Goal: Information Seeking & Learning: Learn about a topic

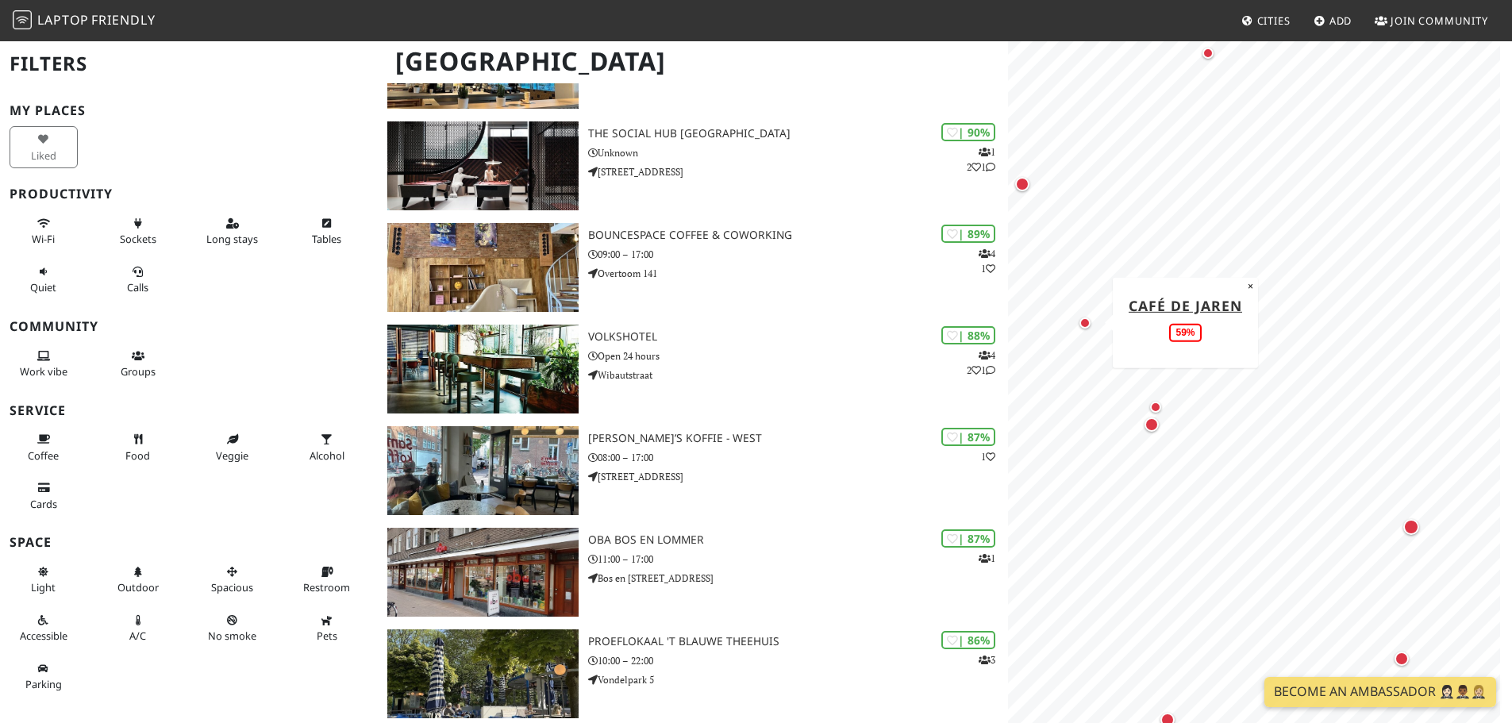
click at [1086, 322] on div "Map marker" at bounding box center [1084, 322] width 11 height 11
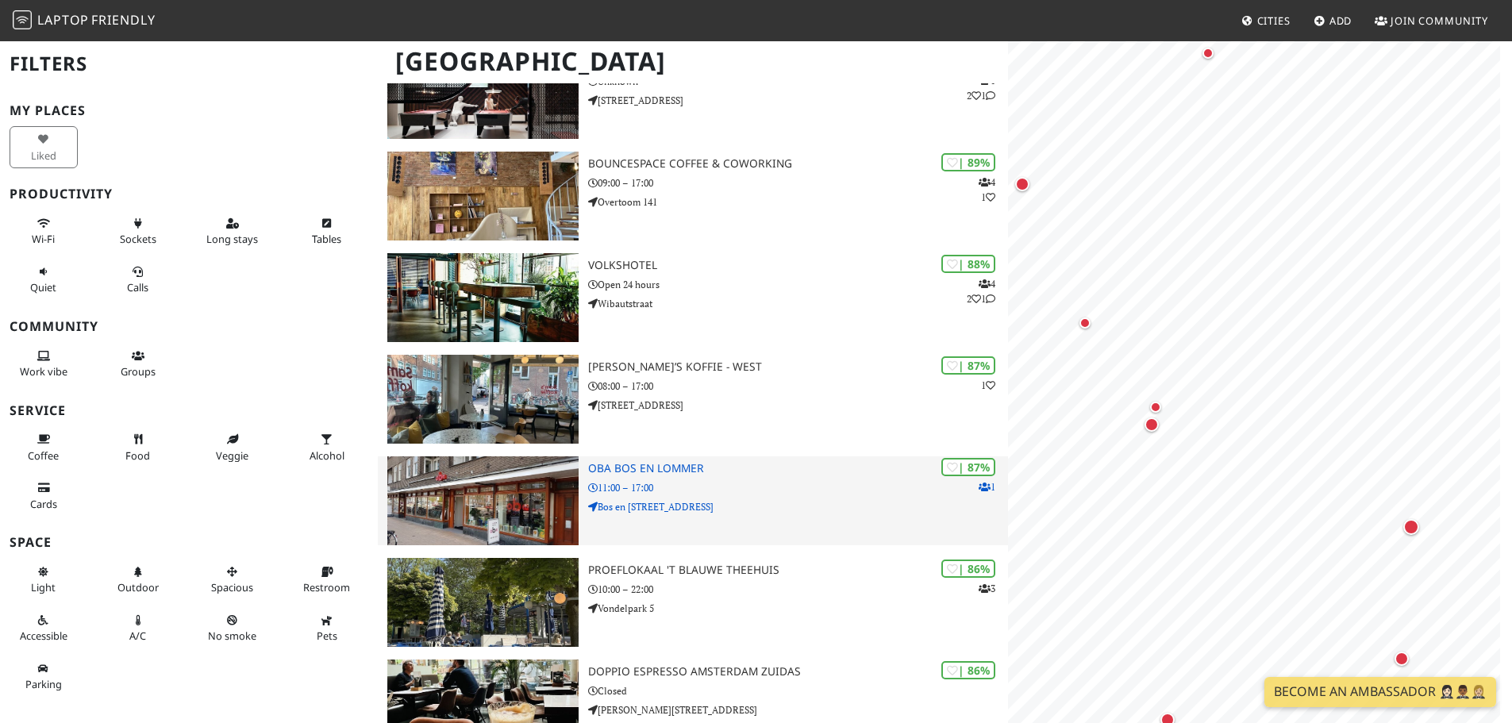
scroll to position [555, 0]
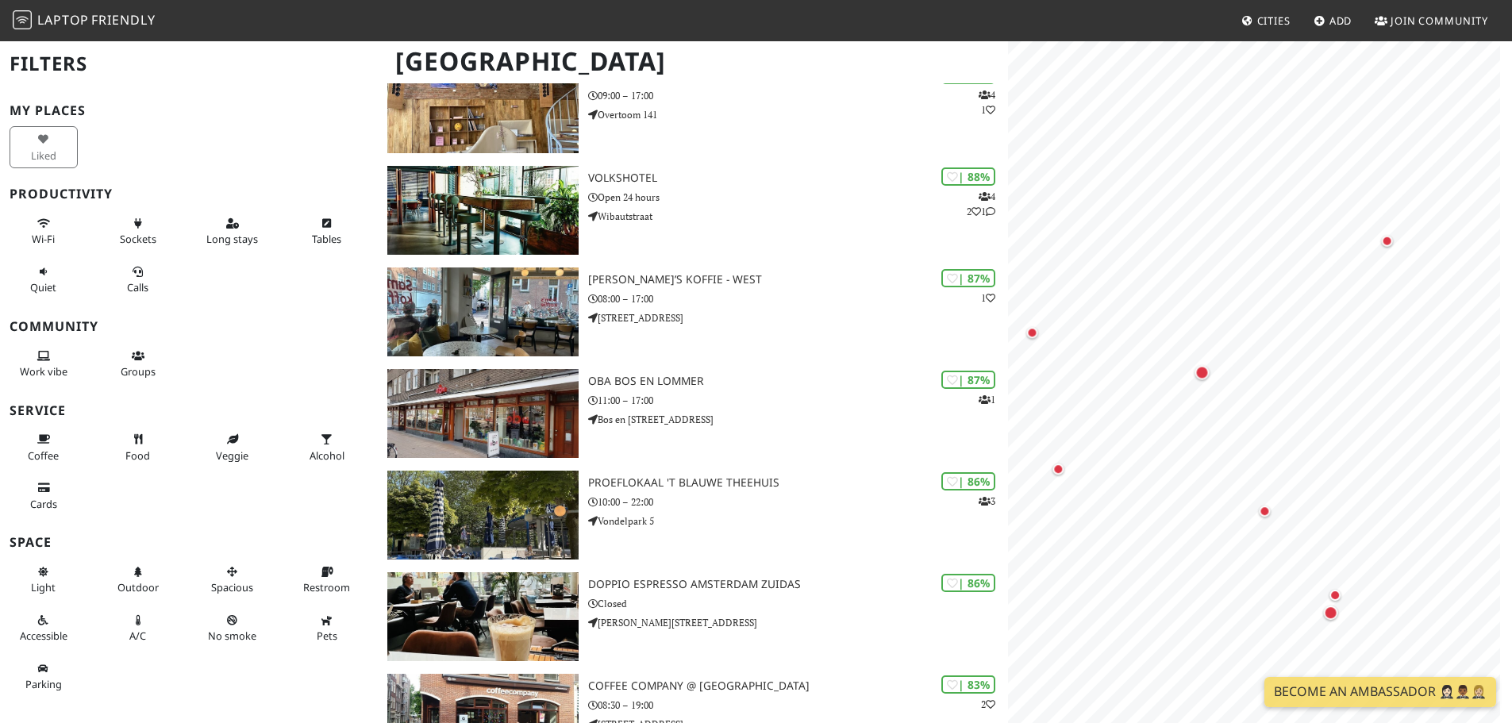
click at [1507, 520] on div "MapLibre | Protomaps © OpenStreetMap Proeflokaal 't Blauwe Theehuis 86% ×" at bounding box center [1260, 401] width 504 height 723
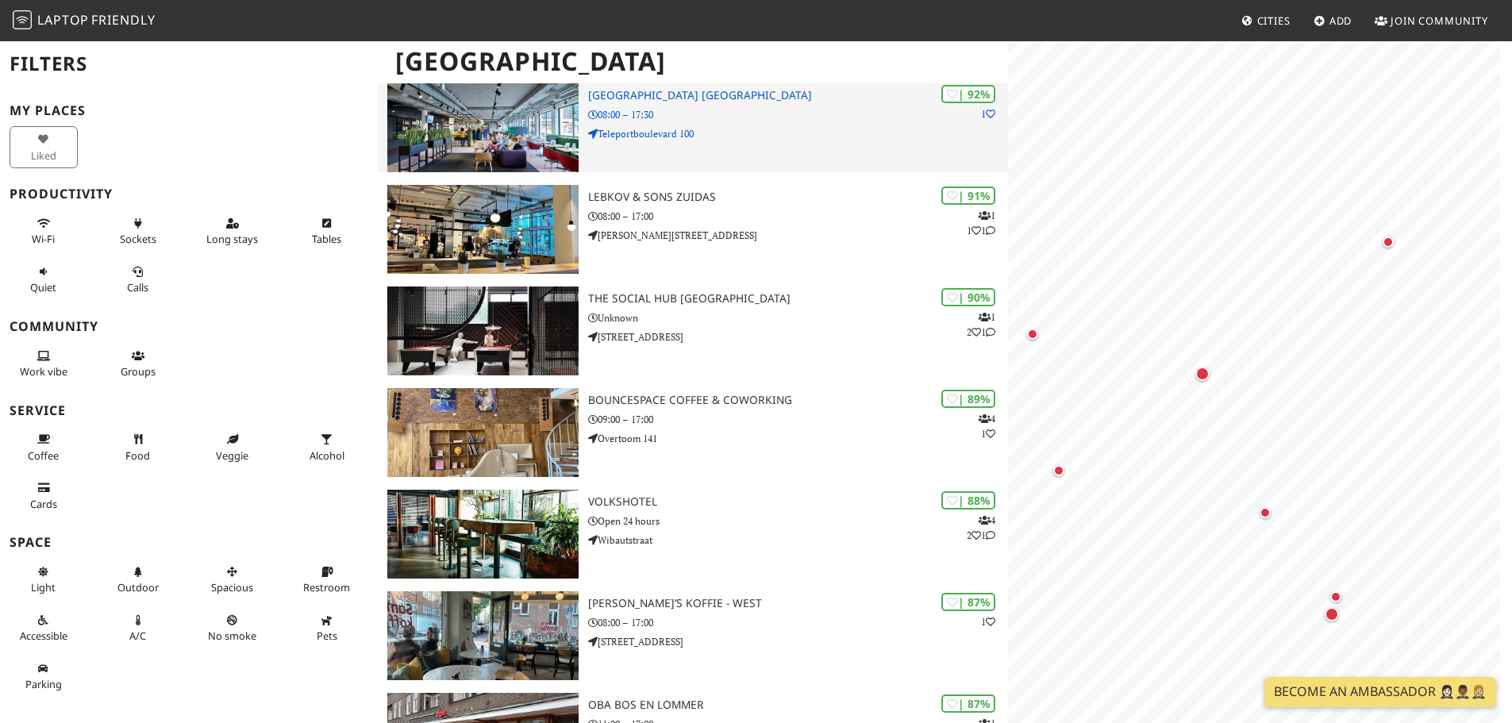
scroll to position [0, 0]
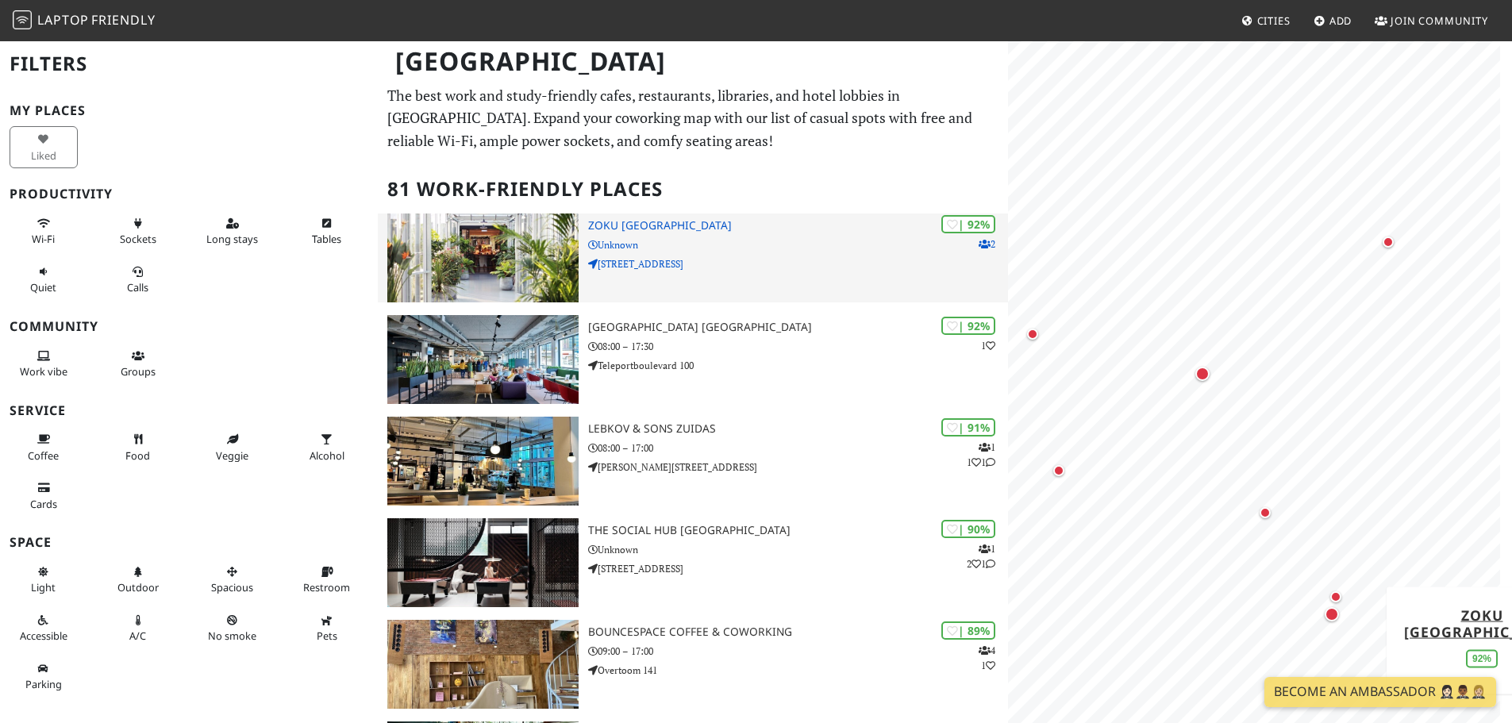
click at [717, 268] on p "Weesperstraat 105" at bounding box center [798, 263] width 420 height 15
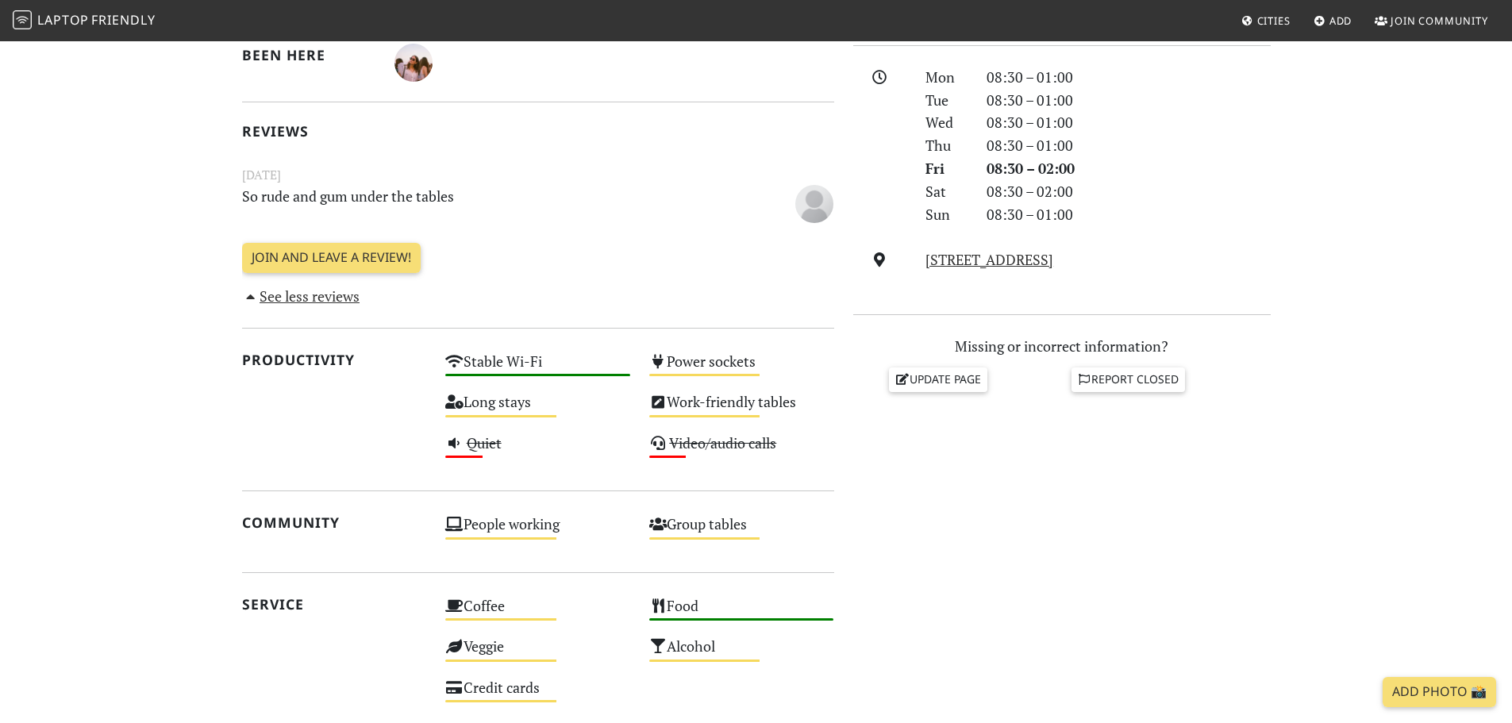
scroll to position [476, 0]
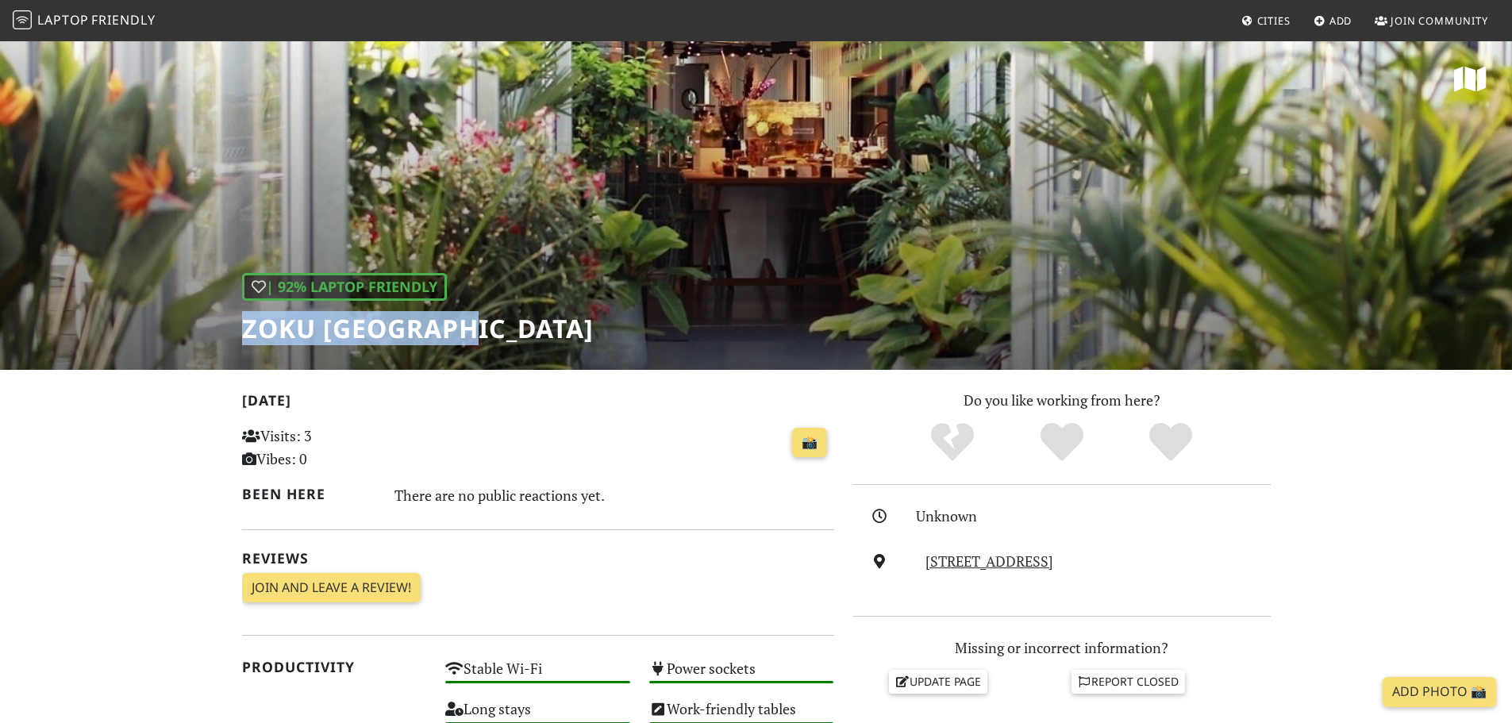
drag, startPoint x: 416, startPoint y: 330, endPoint x: 168, endPoint y: 325, distance: 247.6
click at [168, 325] on div "| 92% Laptop Friendly Zoku Amsterdam" at bounding box center [756, 205] width 1512 height 330
copy h1 "Zoku [GEOGRAPHIC_DATA]"
